Goal: Information Seeking & Learning: Learn about a topic

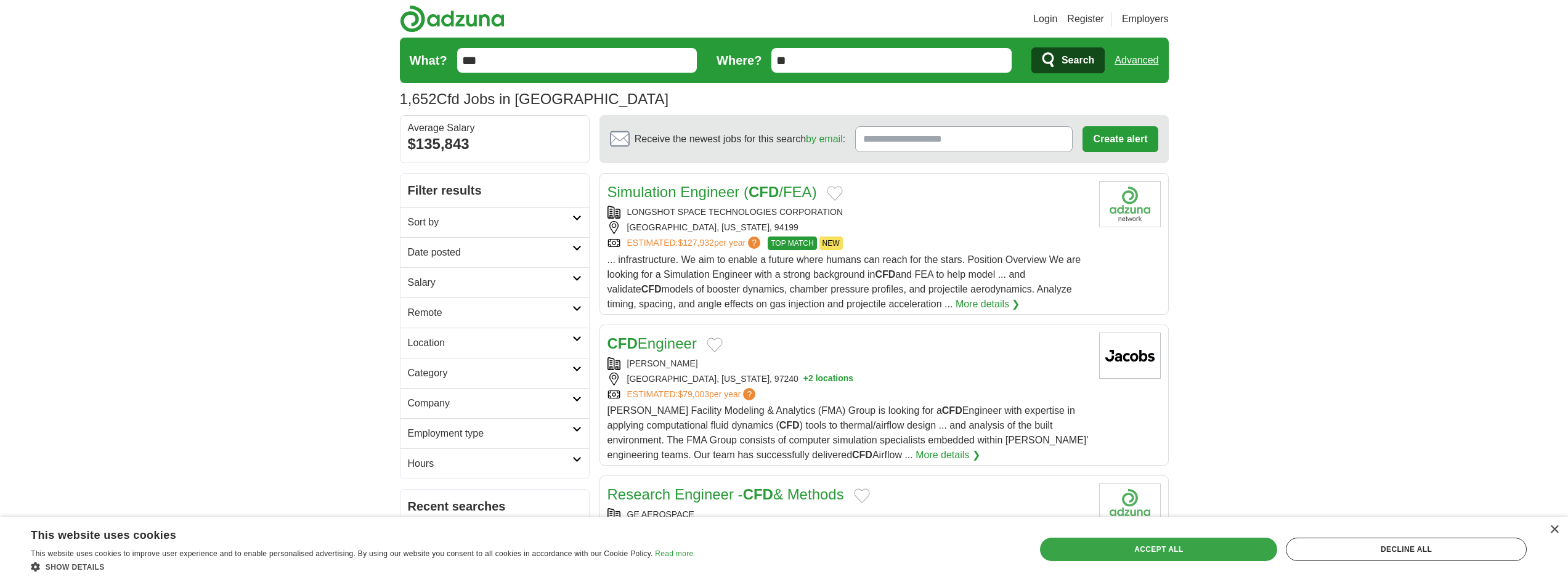
click at [1216, 541] on div "Accept all" at bounding box center [1159, 550] width 237 height 23
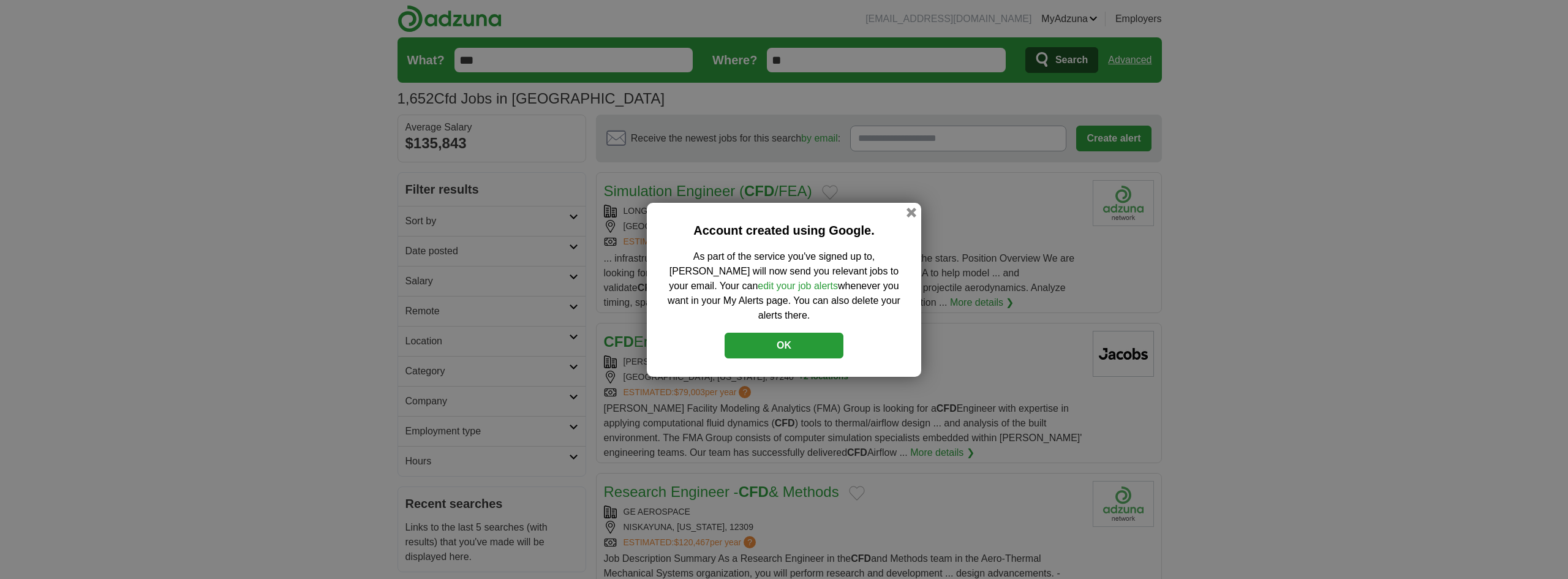
click at [774, 335] on button "OK" at bounding box center [784, 345] width 119 height 26
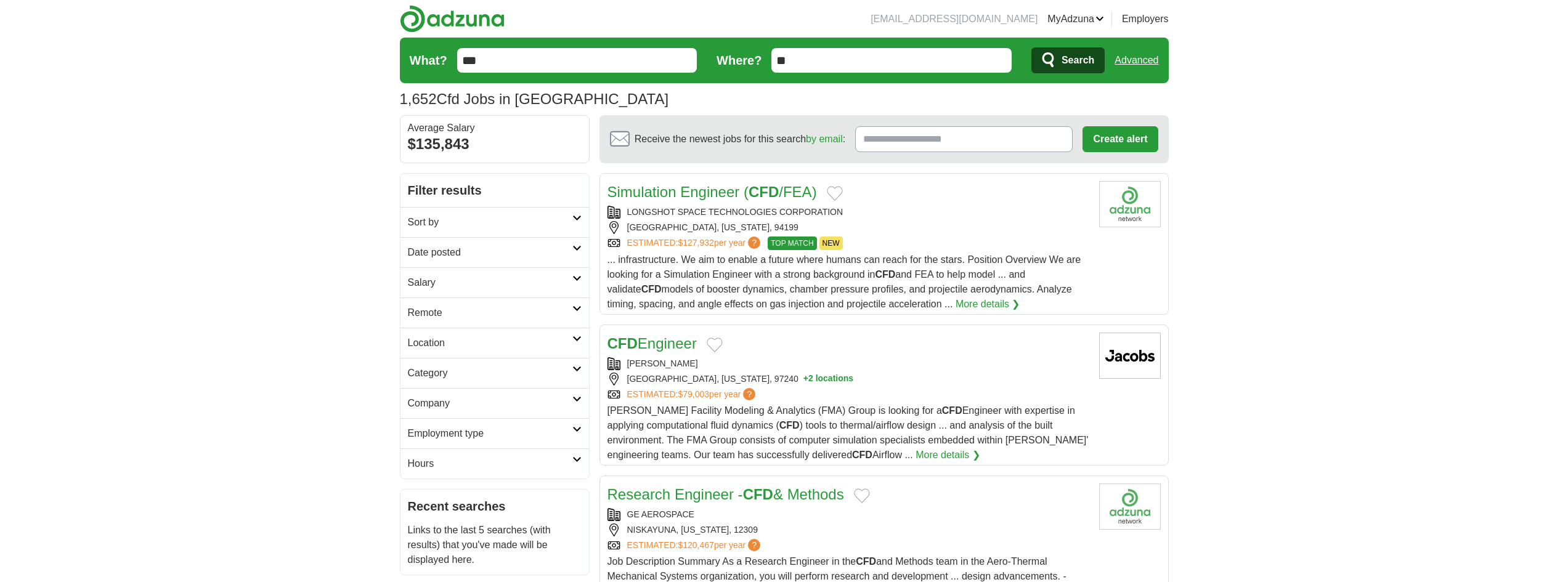
click at [1139, 61] on link "Advanced" at bounding box center [1137, 60] width 44 height 25
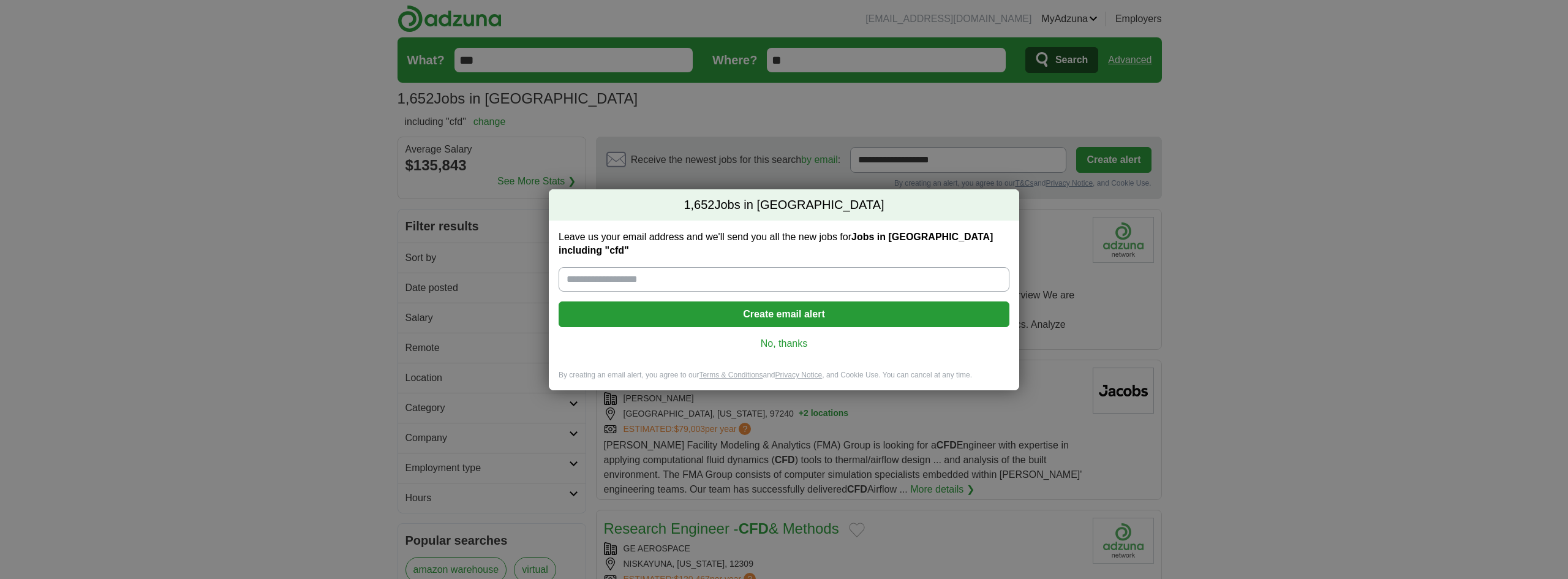
click at [782, 337] on link "No, thanks" at bounding box center [784, 343] width 432 height 13
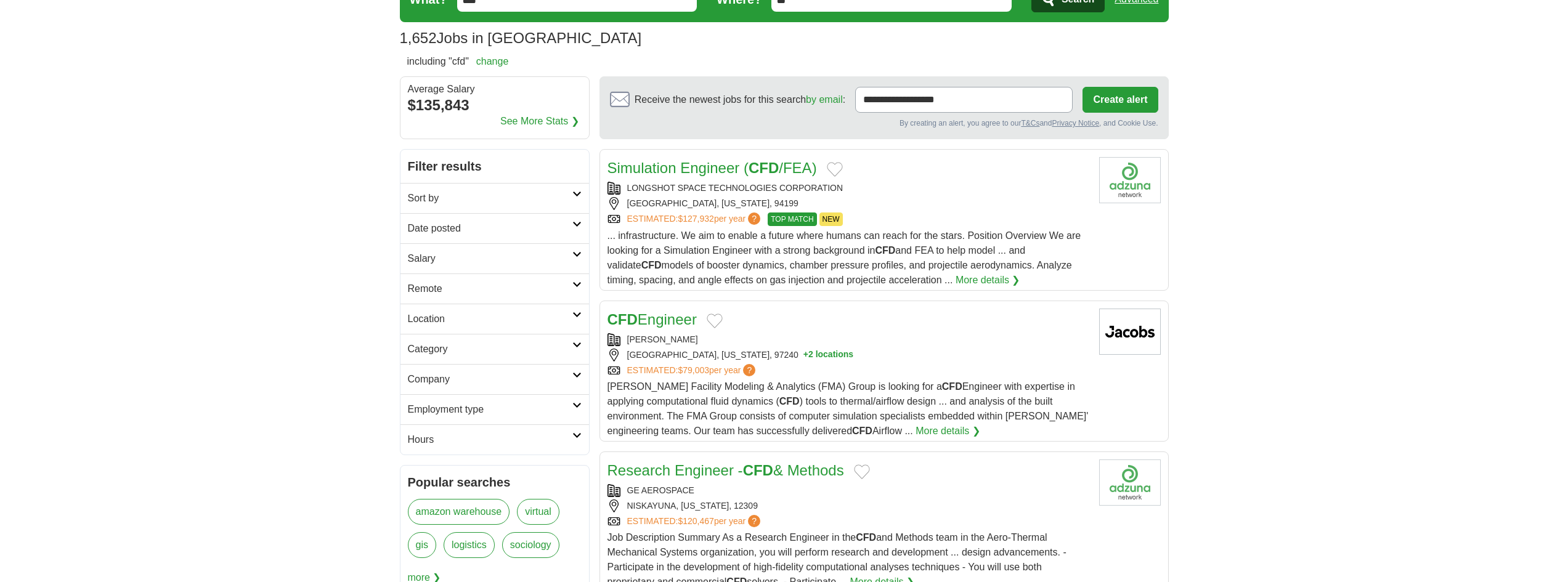
click at [513, 409] on h2 "Employment type" at bounding box center [490, 409] width 164 height 14
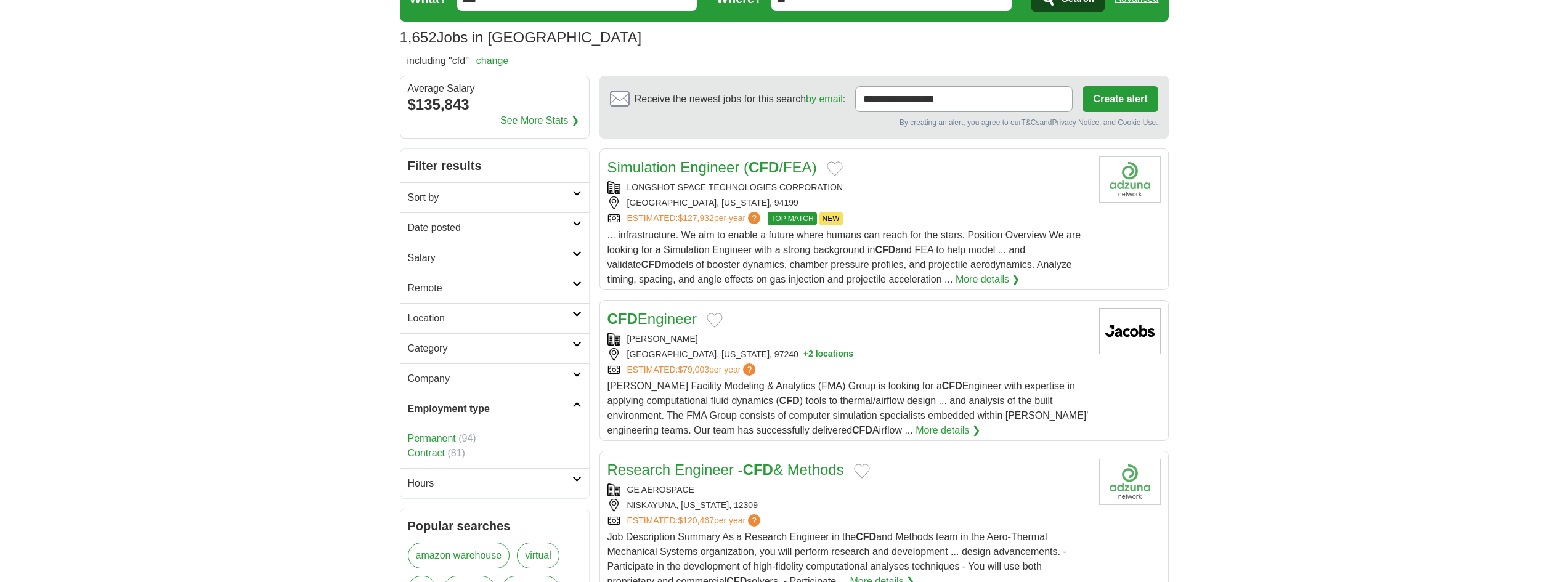
click at [583, 399] on link "Employment type" at bounding box center [494, 409] width 188 height 31
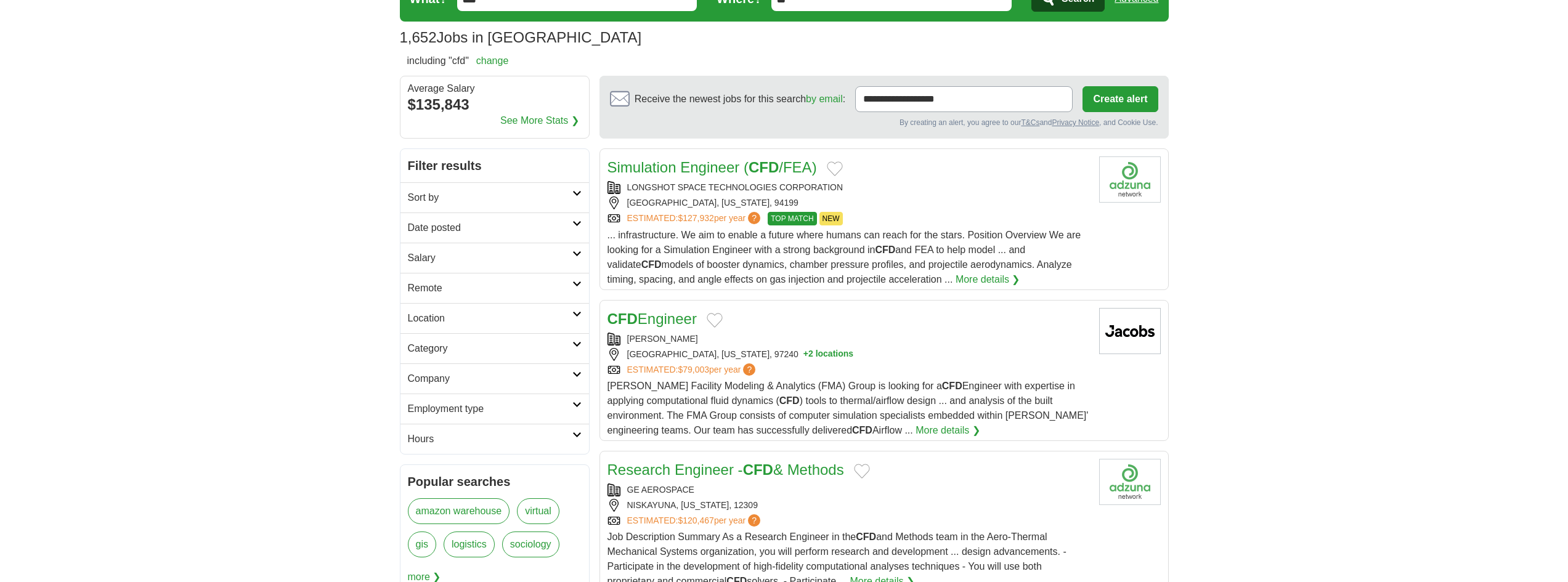
click at [477, 345] on h2 "Category" at bounding box center [490, 348] width 164 height 14
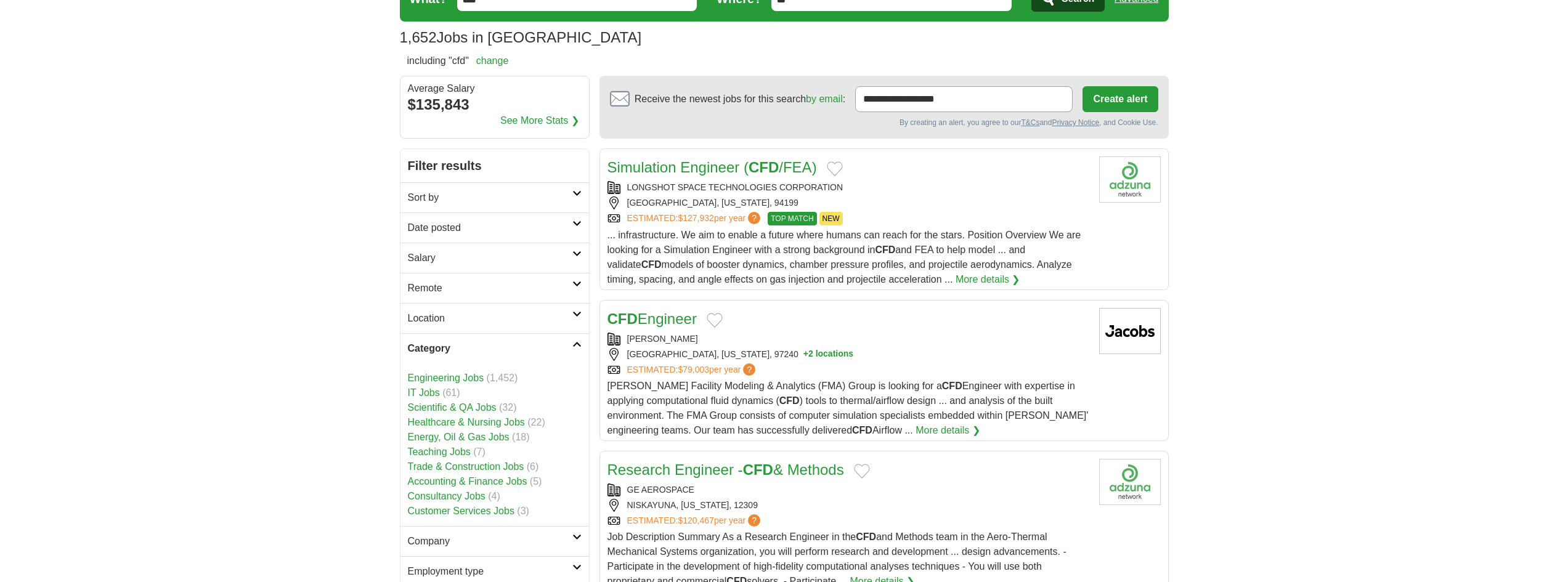
click at [477, 345] on h2 "Category" at bounding box center [490, 348] width 164 height 14
click at [468, 311] on link "Location" at bounding box center [494, 318] width 188 height 31
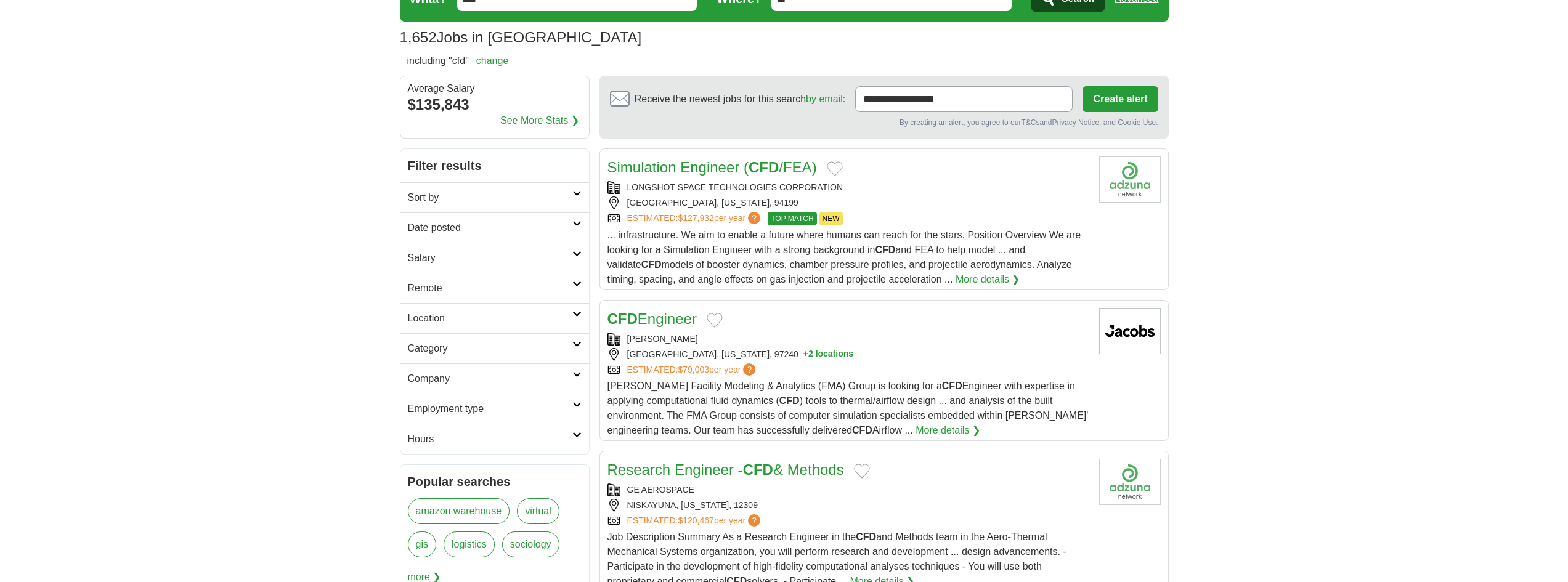
click at [460, 281] on h2 "Remote" at bounding box center [490, 288] width 164 height 14
click at [460, 259] on h2 "Salary" at bounding box center [490, 257] width 164 height 14
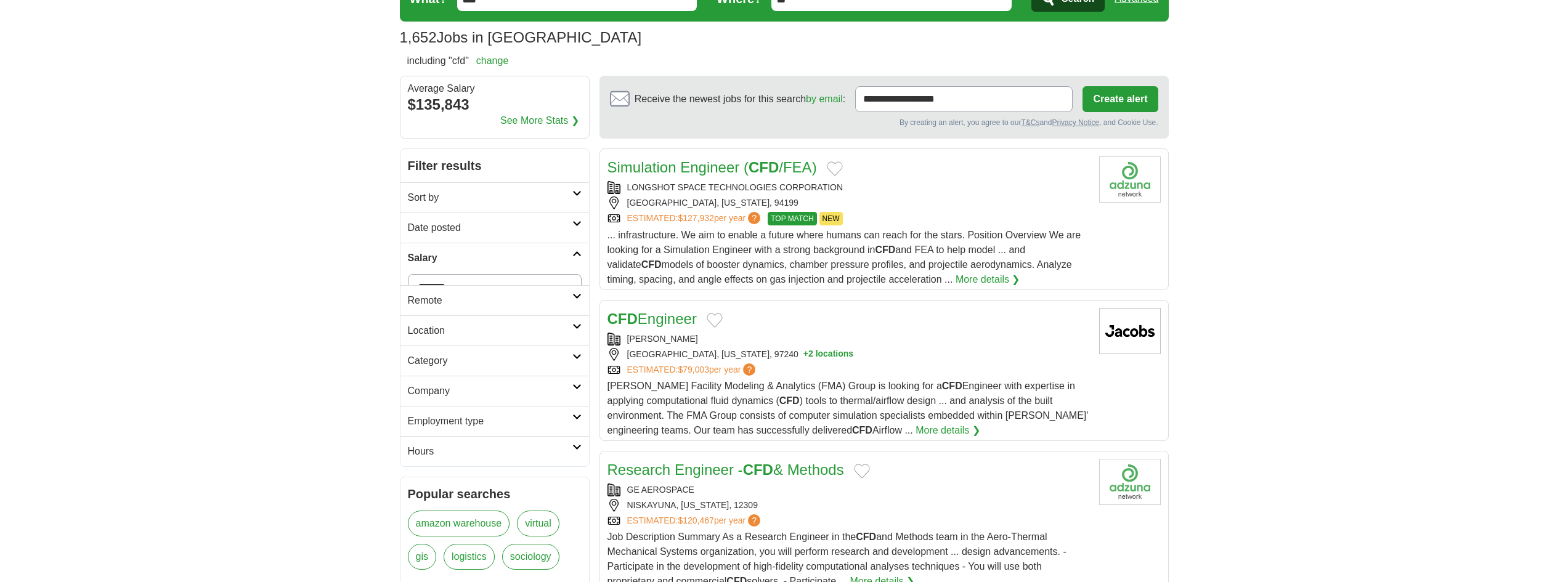
click at [460, 259] on h2 "Salary" at bounding box center [490, 257] width 164 height 14
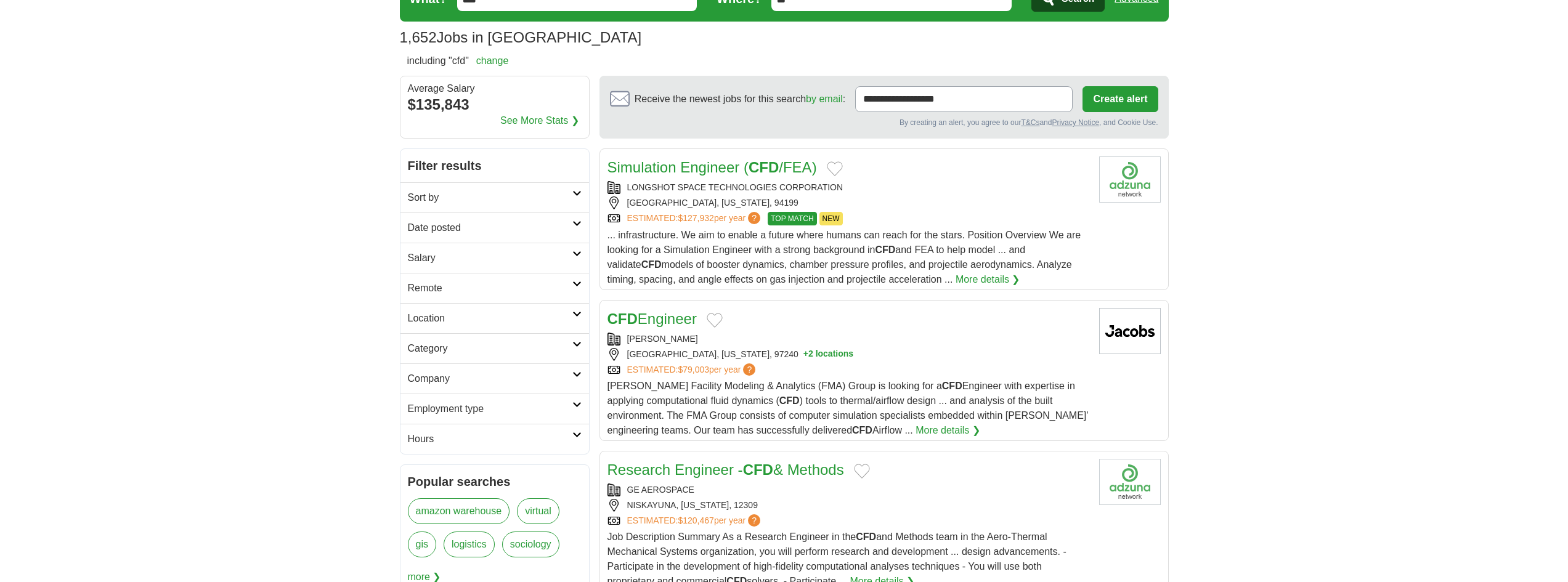
click at [466, 224] on h2 "Date posted" at bounding box center [490, 227] width 164 height 14
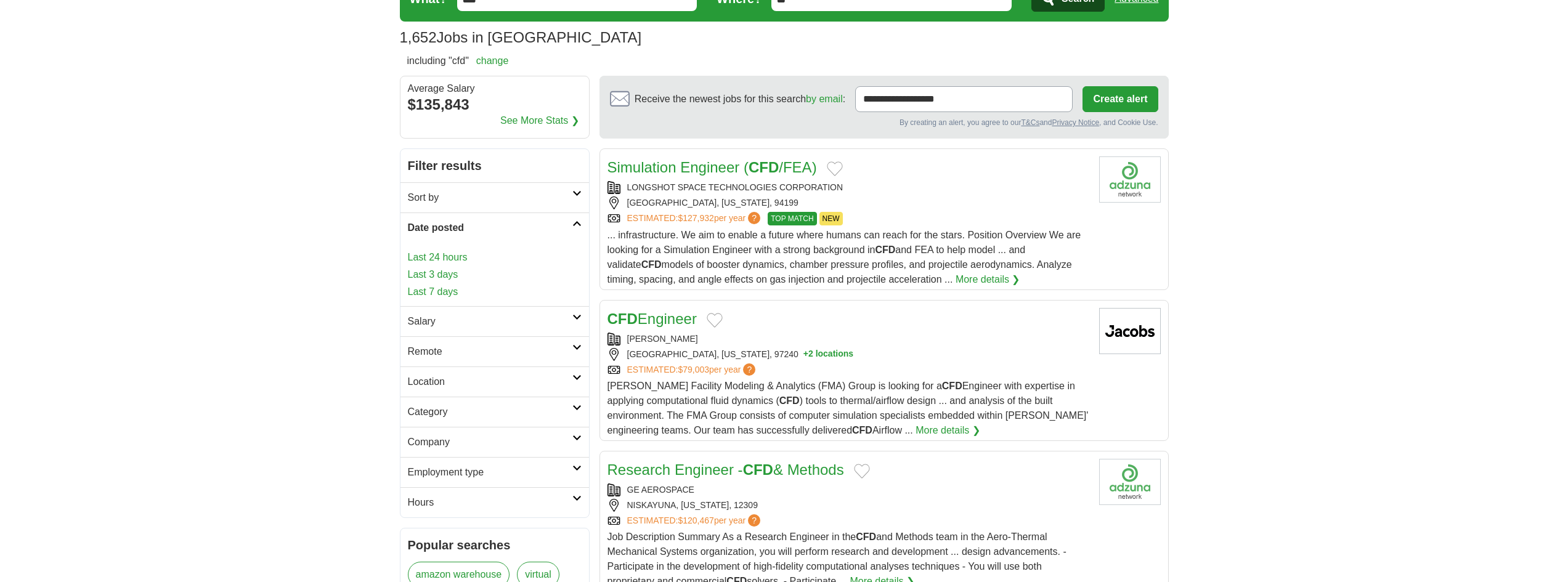
click at [471, 209] on link "Sort by" at bounding box center [494, 198] width 188 height 31
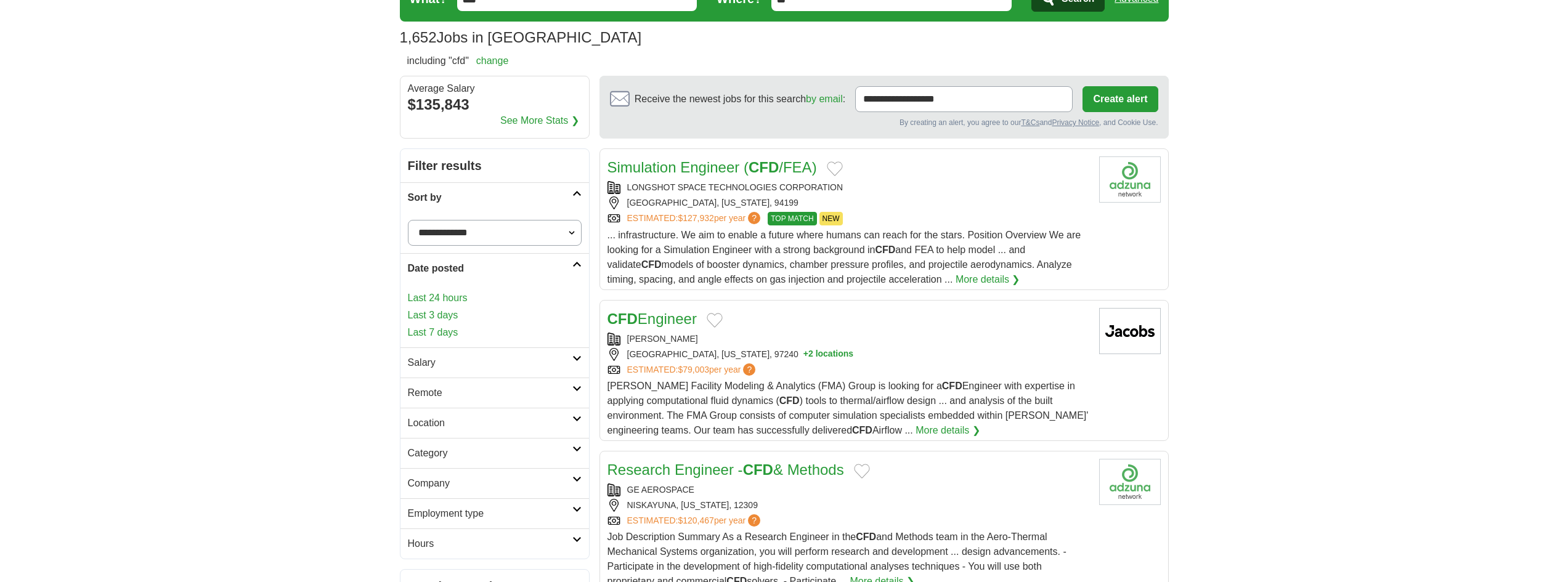
click at [476, 186] on link "Sort by" at bounding box center [494, 198] width 188 height 31
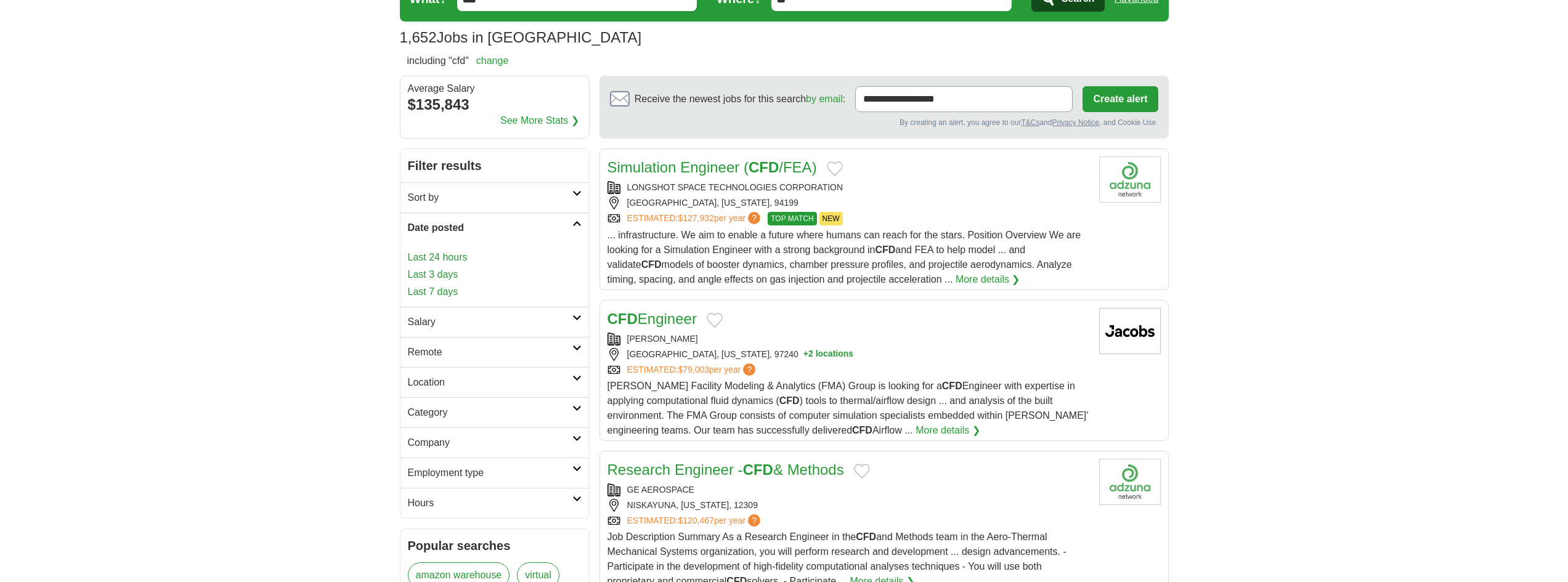
click at [476, 186] on link "Sort by" at bounding box center [494, 198] width 188 height 31
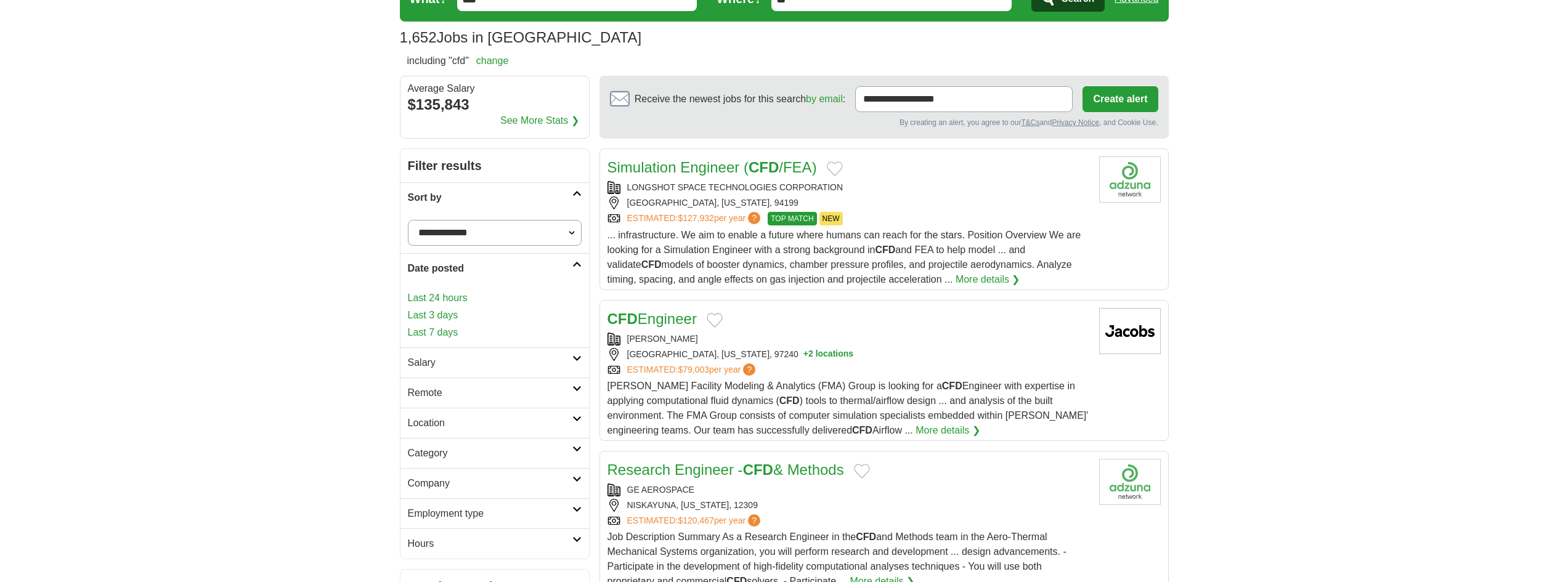
click at [476, 186] on link "Sort by" at bounding box center [494, 198] width 188 height 31
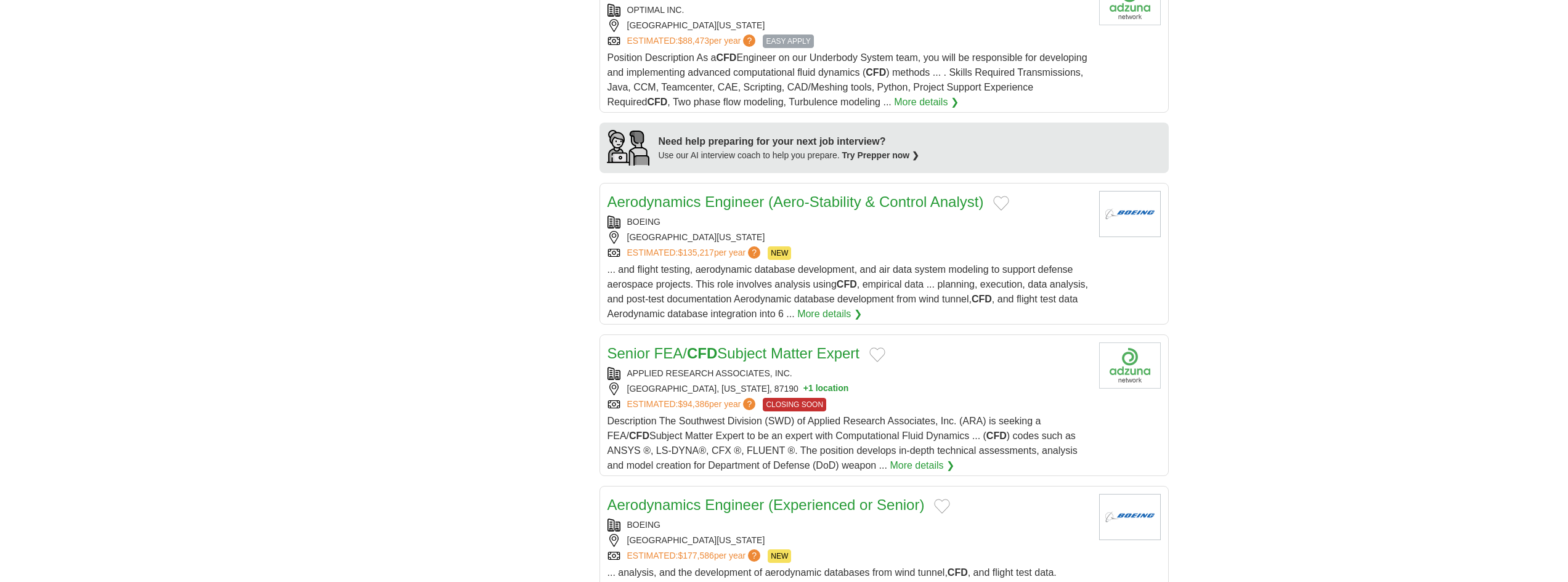
scroll to position [1034, 0]
